Goal: Task Accomplishment & Management: Complete application form

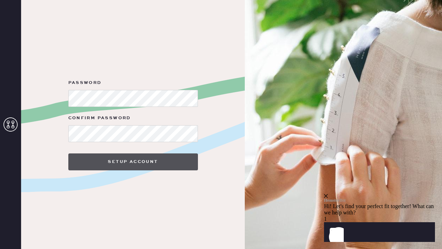
click at [166, 165] on button "Setup Account" at bounding box center [133, 161] width 130 height 17
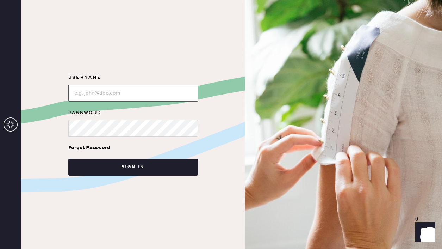
click at [164, 94] on input "loginName" at bounding box center [133, 92] width 130 height 17
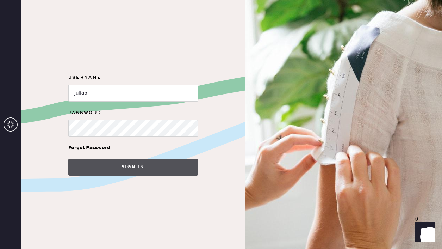
click at [152, 170] on button "Sign in" at bounding box center [133, 166] width 130 height 17
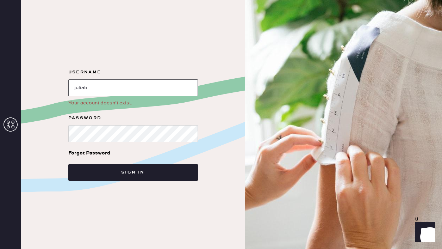
click at [136, 88] on input "loginName" at bounding box center [133, 87] width 130 height 17
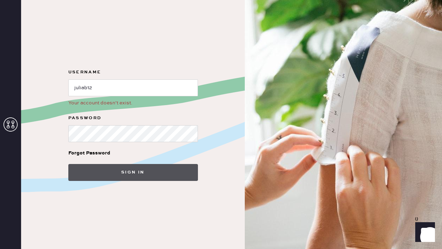
click at [153, 177] on button "Sign in" at bounding box center [133, 172] width 130 height 17
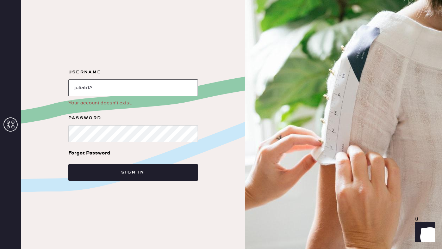
click at [86, 89] on input "loginName" at bounding box center [133, 87] width 130 height 17
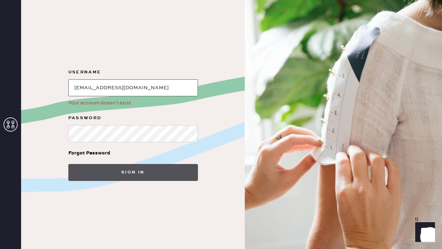
type input "[EMAIL_ADDRESS][DOMAIN_NAME]"
click at [101, 166] on button "Sign in" at bounding box center [133, 172] width 130 height 17
